Goal: Use online tool/utility: Utilize a website feature to perform a specific function

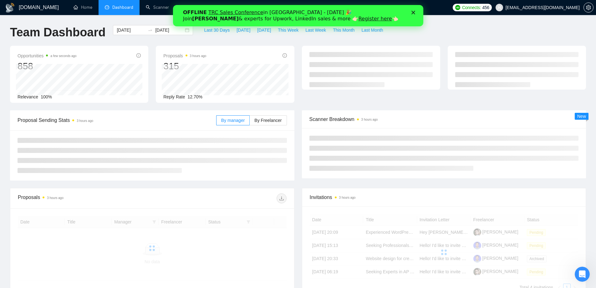
drag, startPoint x: 173, startPoint y: 5, endPoint x: 412, endPoint y: 12, distance: 239.5
click at [412, 12] on polygon "Закрити" at bounding box center [413, 13] width 4 height 4
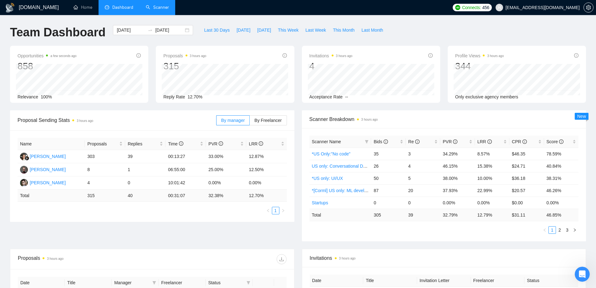
click at [162, 9] on link "Scanner" at bounding box center [157, 7] width 23 height 5
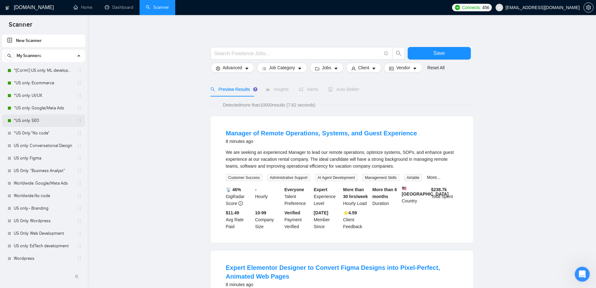
click at [44, 121] on link "*US only: SEO" at bounding box center [43, 120] width 59 height 13
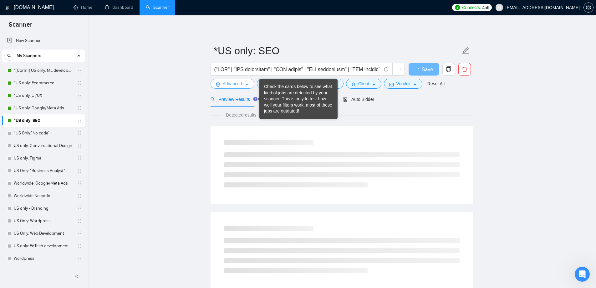
click at [237, 84] on span "Advanced" at bounding box center [232, 83] width 19 height 7
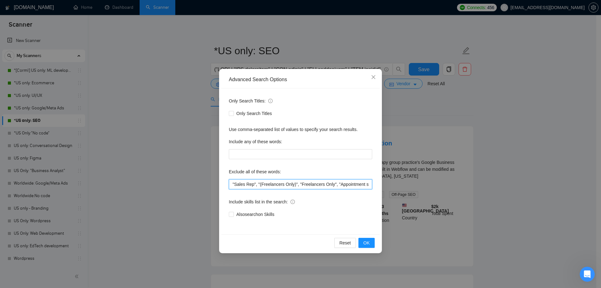
click at [232, 181] on input ""Sales Rep", "(Freelancers Only)", "Freelancers Only", "Appointment setter", "S…" at bounding box center [300, 184] width 143 height 10
paste input "Sales Position"
click at [261, 183] on input ""Sales Position", "Sales Rep", "(Freelancers Only)", "Freelancers Only", "Appoi…" at bounding box center [300, 184] width 143 height 10
drag, startPoint x: 262, startPoint y: 183, endPoint x: 229, endPoint y: 184, distance: 32.2
click at [229, 184] on input ""Sales Position", "Sales Rep", "(Freelancers Only)", "Freelancers Only", "Appoi…" at bounding box center [300, 184] width 143 height 10
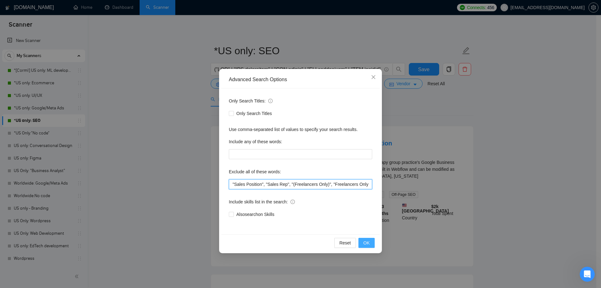
type input ""Sales Position", "Sales Rep", "(Freelancers Only)", "Freelancers Only", "Appoi…"
click at [363, 242] on button "OK" at bounding box center [366, 242] width 16 height 10
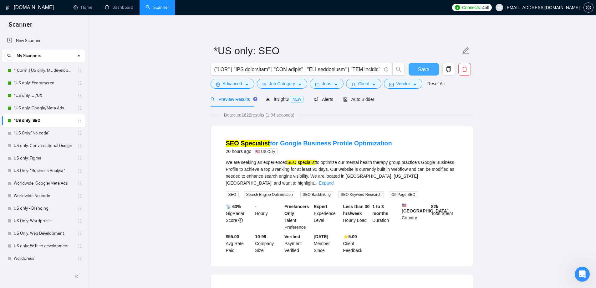
click at [420, 65] on button "Save" at bounding box center [424, 69] width 30 height 13
click at [46, 83] on link "*US only: Ecommerce" at bounding box center [43, 83] width 59 height 13
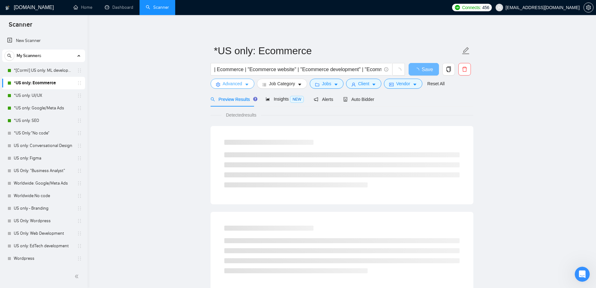
click at [251, 84] on button "Advanced" at bounding box center [233, 84] width 44 height 10
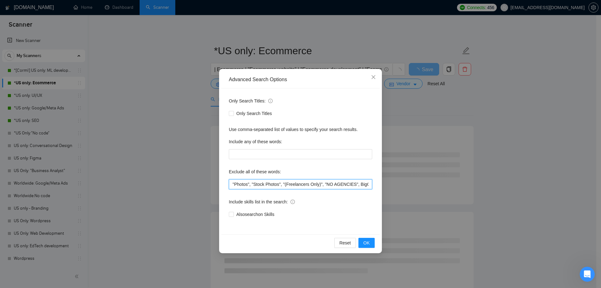
click at [231, 181] on input ""Photos", "Stock Photos", "(Freelancers Only)", "NO AGENCIES", BigCommerce, "fr…" at bounding box center [300, 184] width 143 height 10
paste input "Fulfillment Manager"
drag, startPoint x: 274, startPoint y: 184, endPoint x: 218, endPoint y: 180, distance: 56.4
click at [218, 180] on div "Advanced Search Options Only Search Titles: Only Search Titles Use comma-separa…" at bounding box center [300, 144] width 601 height 288
type input ""Fulfillment Manager", "Photos", "Stock Photos", "(Freelancers Only)", "NO AGEN…"
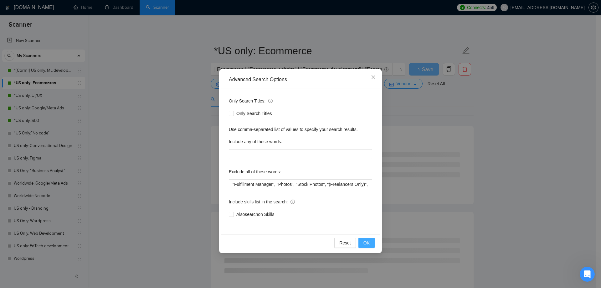
click at [367, 240] on span "OK" at bounding box center [366, 242] width 6 height 7
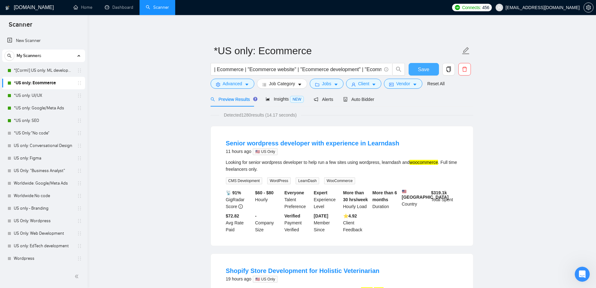
click at [417, 70] on button "Save" at bounding box center [424, 69] width 30 height 13
click at [74, 9] on link "Home" at bounding box center [83, 7] width 19 height 5
